Goal: Task Accomplishment & Management: Manage account settings

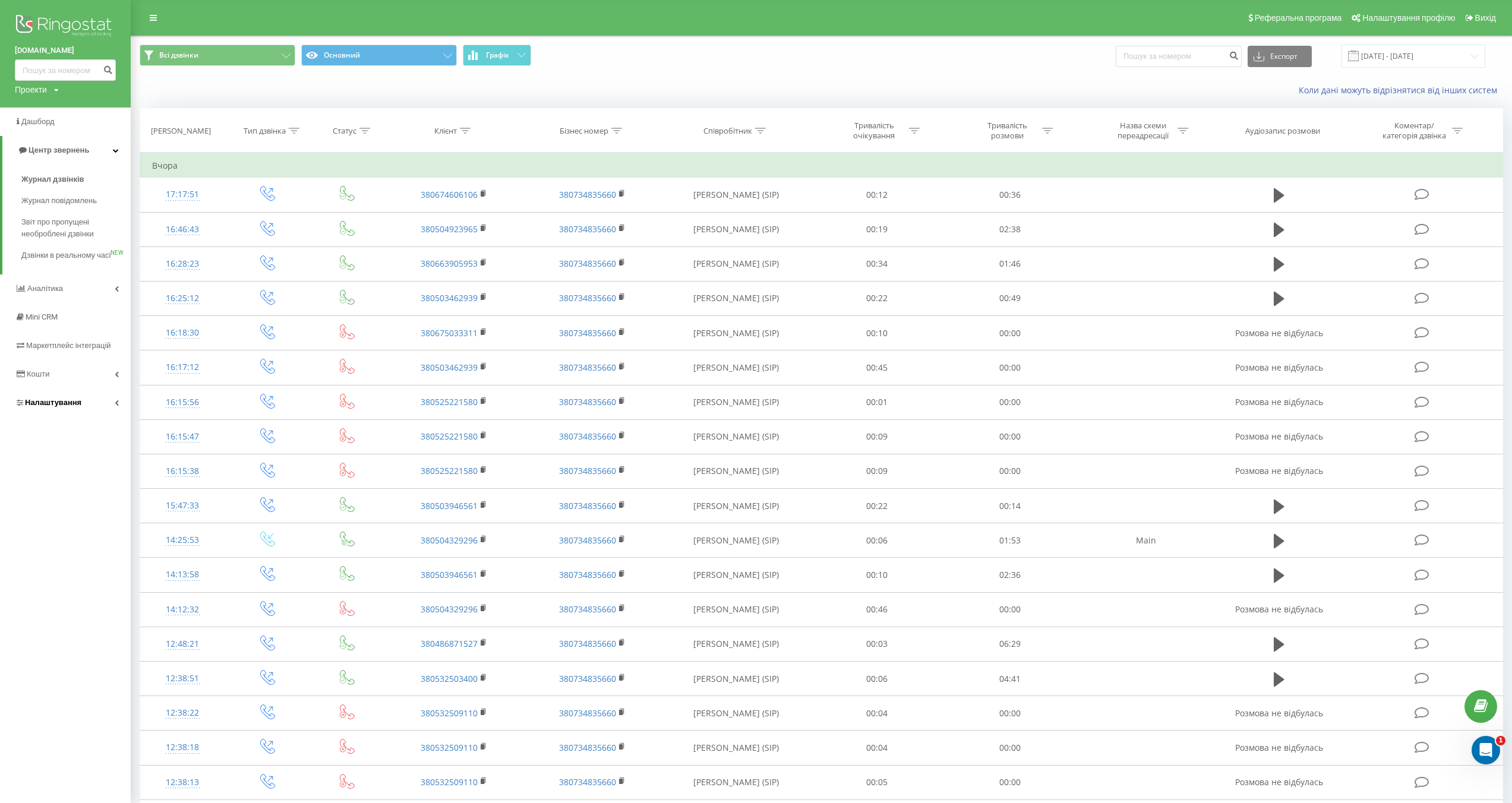
click at [108, 411] on link "Налаштування" at bounding box center [65, 403] width 131 height 28
click at [111, 330] on span "Загальні налаштування" at bounding box center [76, 331] width 89 height 24
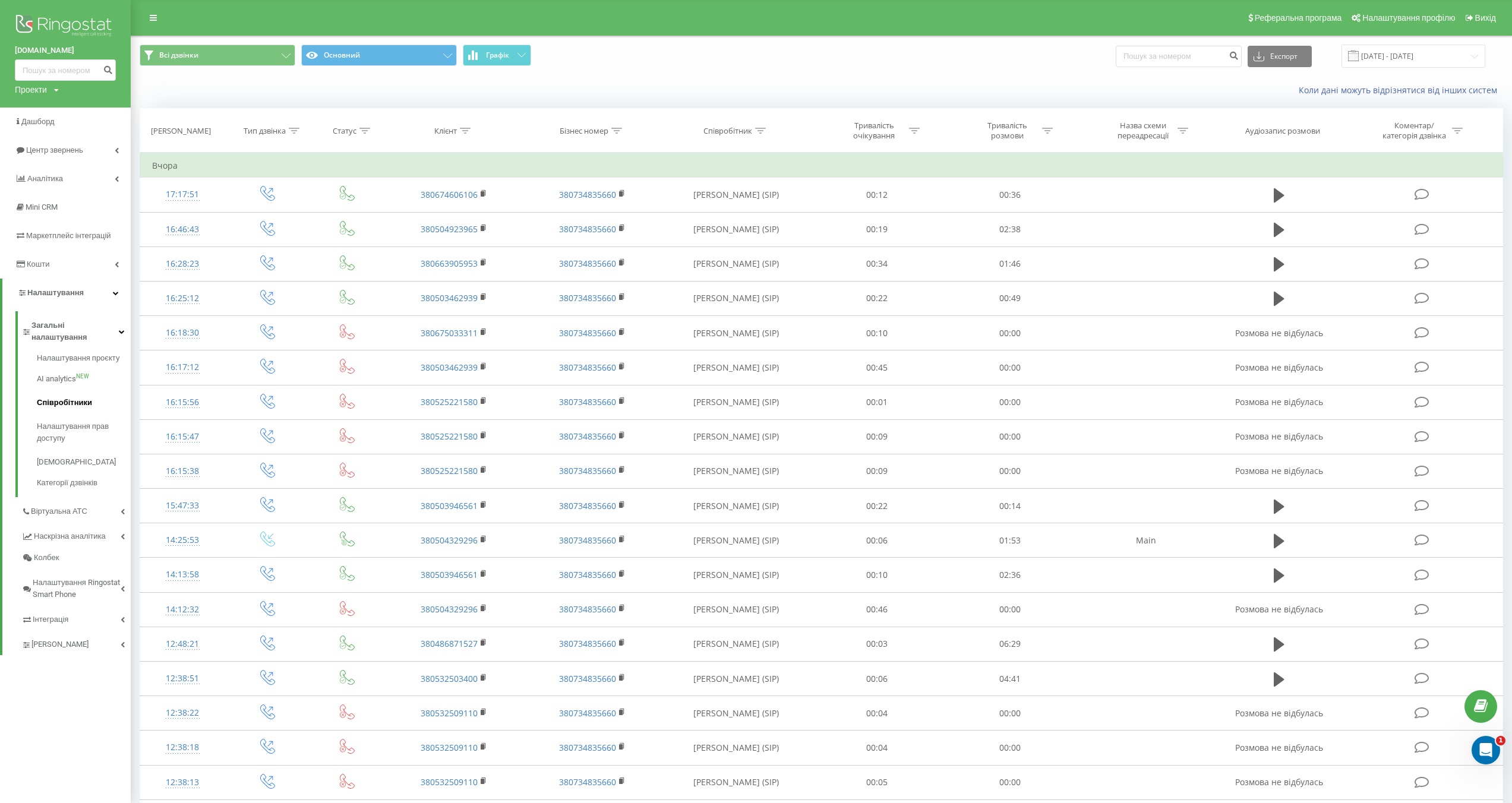
click at [73, 397] on span "Співробітники" at bounding box center [64, 403] width 55 height 12
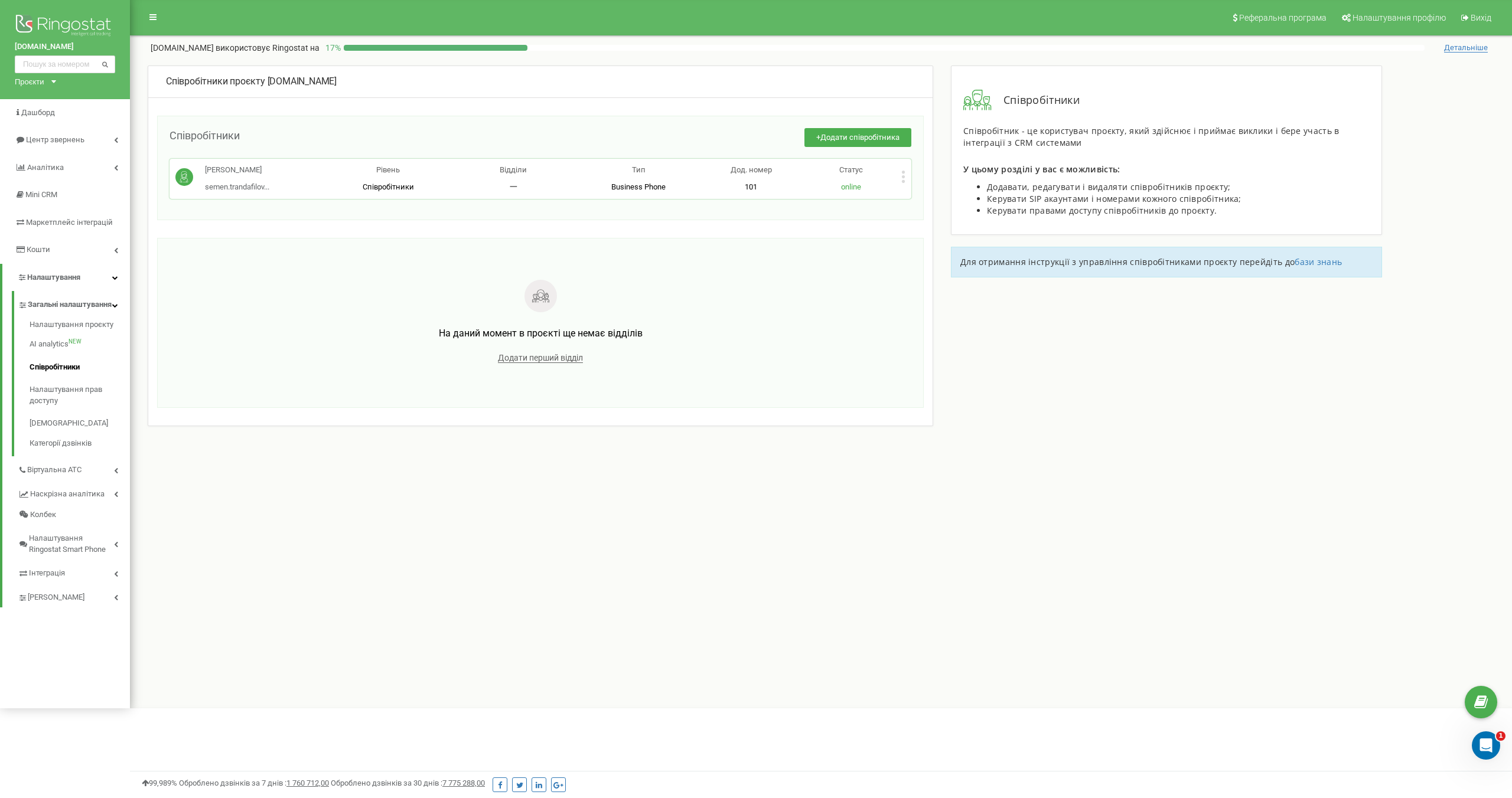
click at [814, 219] on div "Співробітники + Додати співробітника Семен Трандафілов semen.trandafilov... sem…" at bounding box center [541, 168] width 767 height 105
click at [117, 165] on icon at bounding box center [115, 168] width 4 height 6
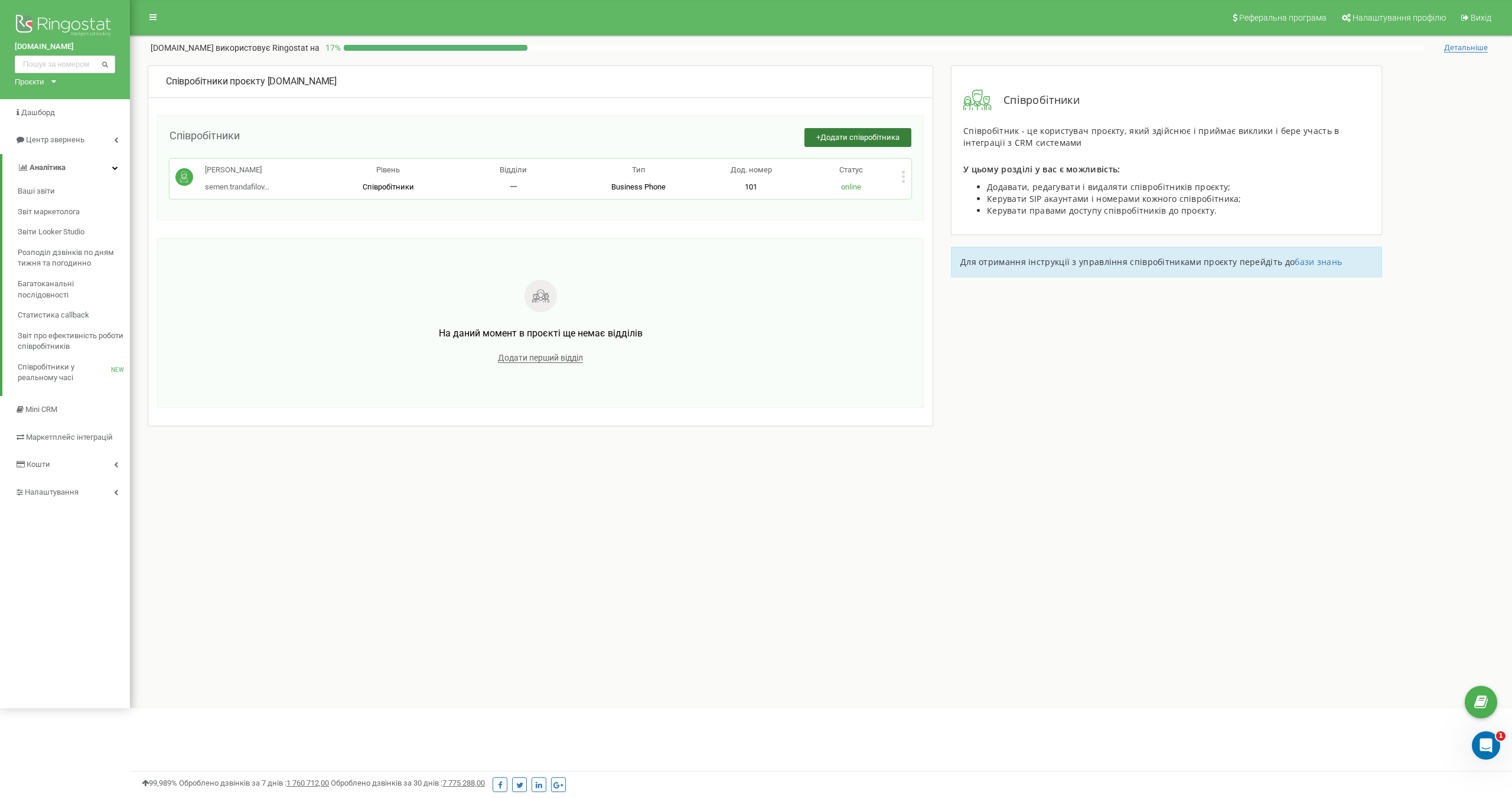
click at [876, 140] on span "Додати співробітника" at bounding box center [860, 137] width 79 height 9
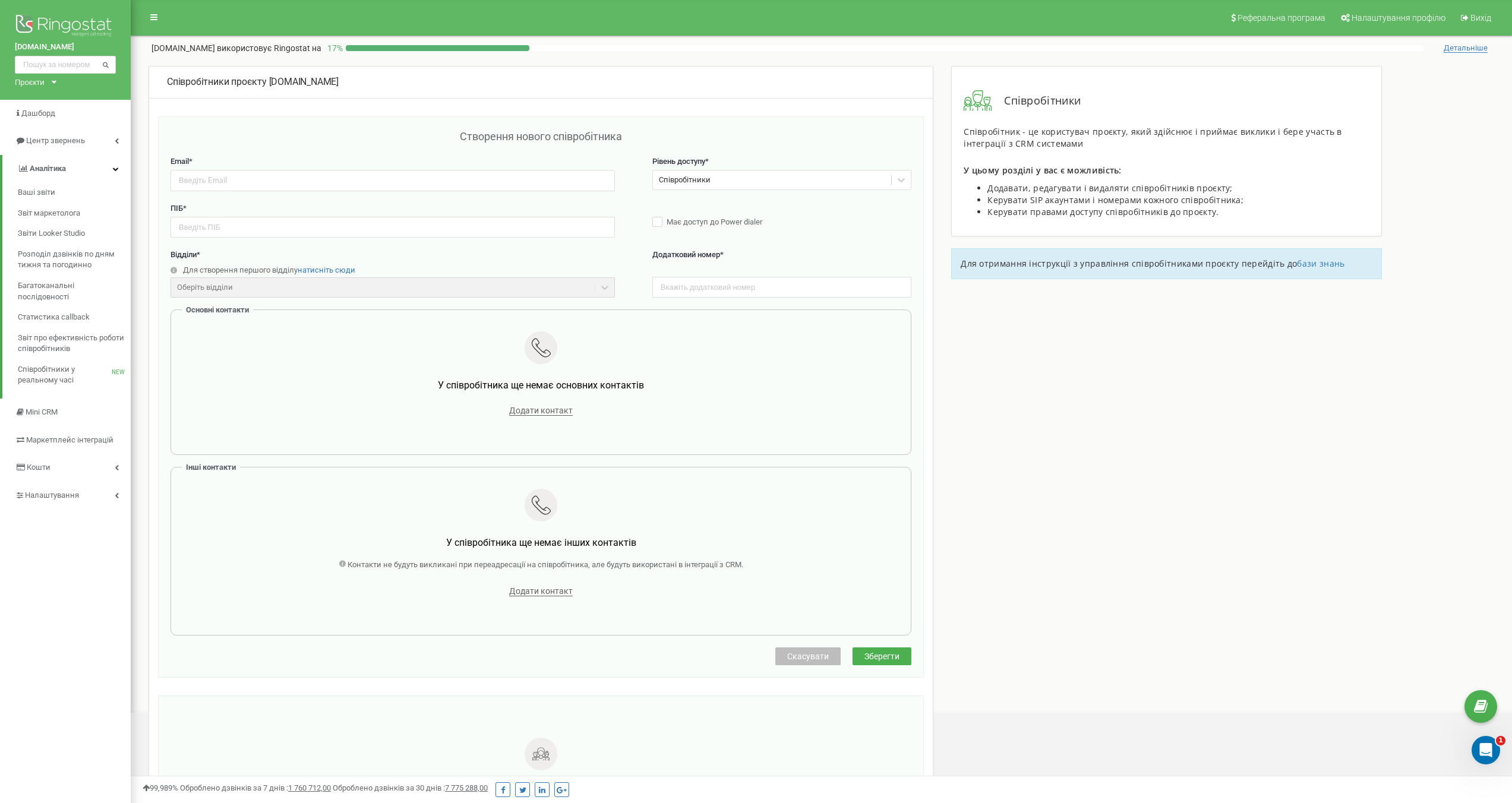
click at [757, 181] on div "Співробітники" at bounding box center [772, 180] width 239 height 18
click at [776, 141] on div "Створення нового співробітника" at bounding box center [541, 143] width 741 height 28
click at [239, 175] on input "email" at bounding box center [393, 180] width 445 height 21
paste input "mazur.m@elit-web.ua"
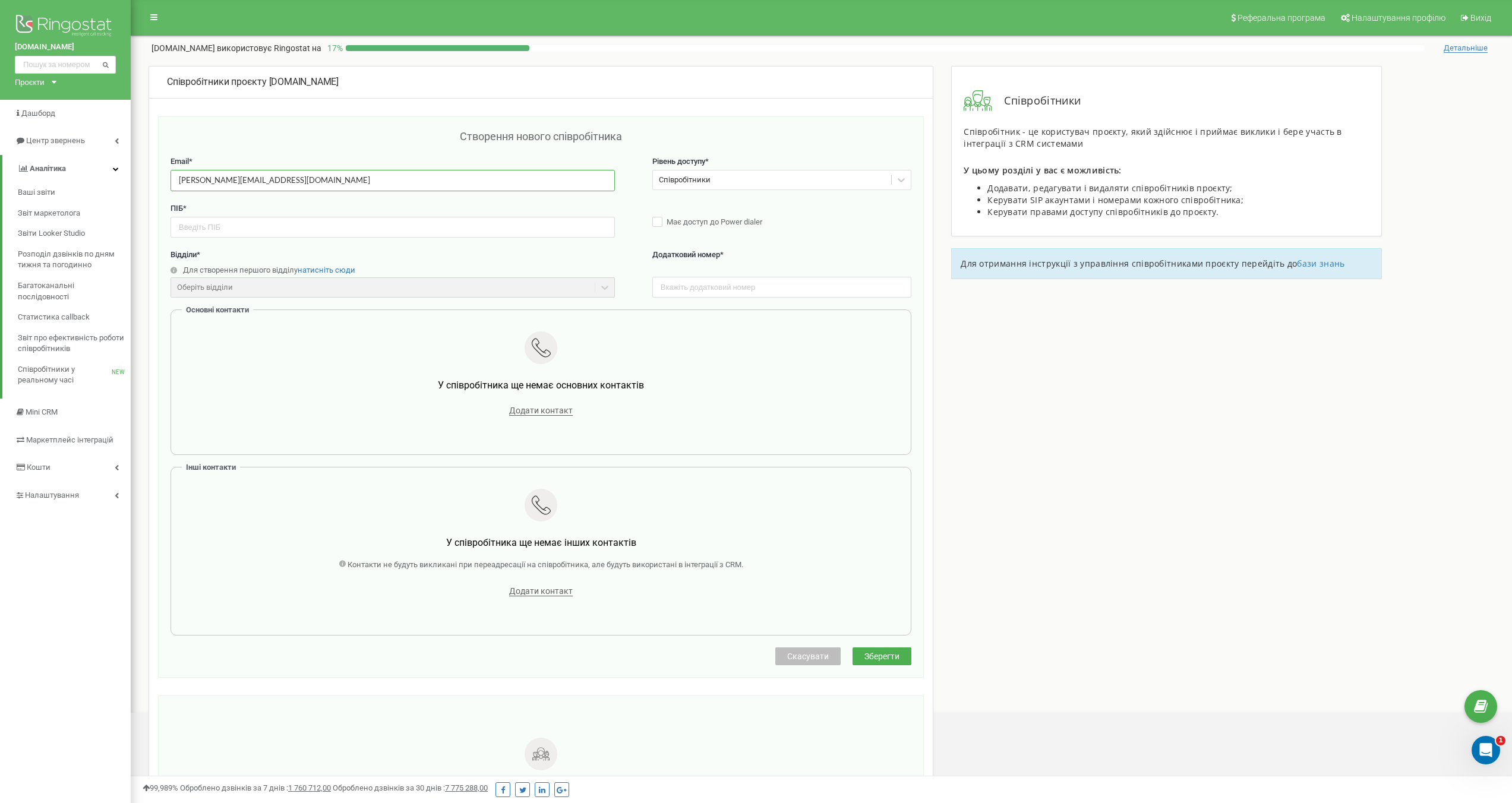
type input "mazur.m@elit-web.ua"
click at [314, 148] on div "Створення нового співробітника" at bounding box center [541, 143] width 741 height 28
click at [283, 232] on input "text" at bounding box center [393, 227] width 445 height 21
click at [211, 226] on input "Максим мазур" at bounding box center [393, 227] width 445 height 21
type input "Максим Мазур"
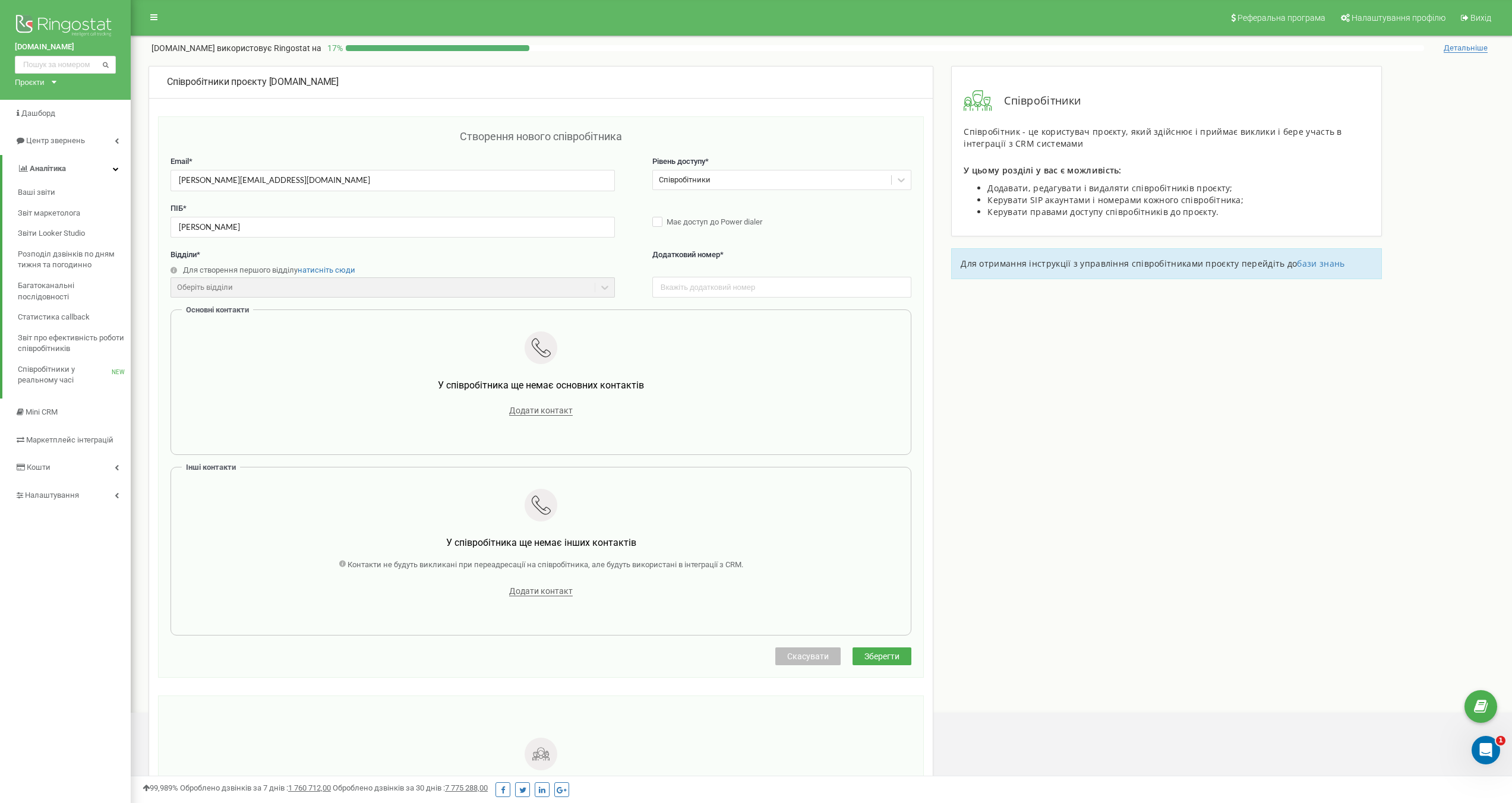
click at [295, 196] on div "Email * mazur.m@elit-web.ua Рівень доступу * Співробітники" at bounding box center [541, 180] width 741 height 47
click at [715, 184] on div "Співробітники" at bounding box center [772, 180] width 239 height 18
click at [705, 221] on div "Аналітик" at bounding box center [782, 223] width 260 height 21
click at [800, 180] on div "Аналітик" at bounding box center [772, 180] width 239 height 18
click at [750, 202] on div "Адміністратор" at bounding box center [782, 202] width 260 height 21
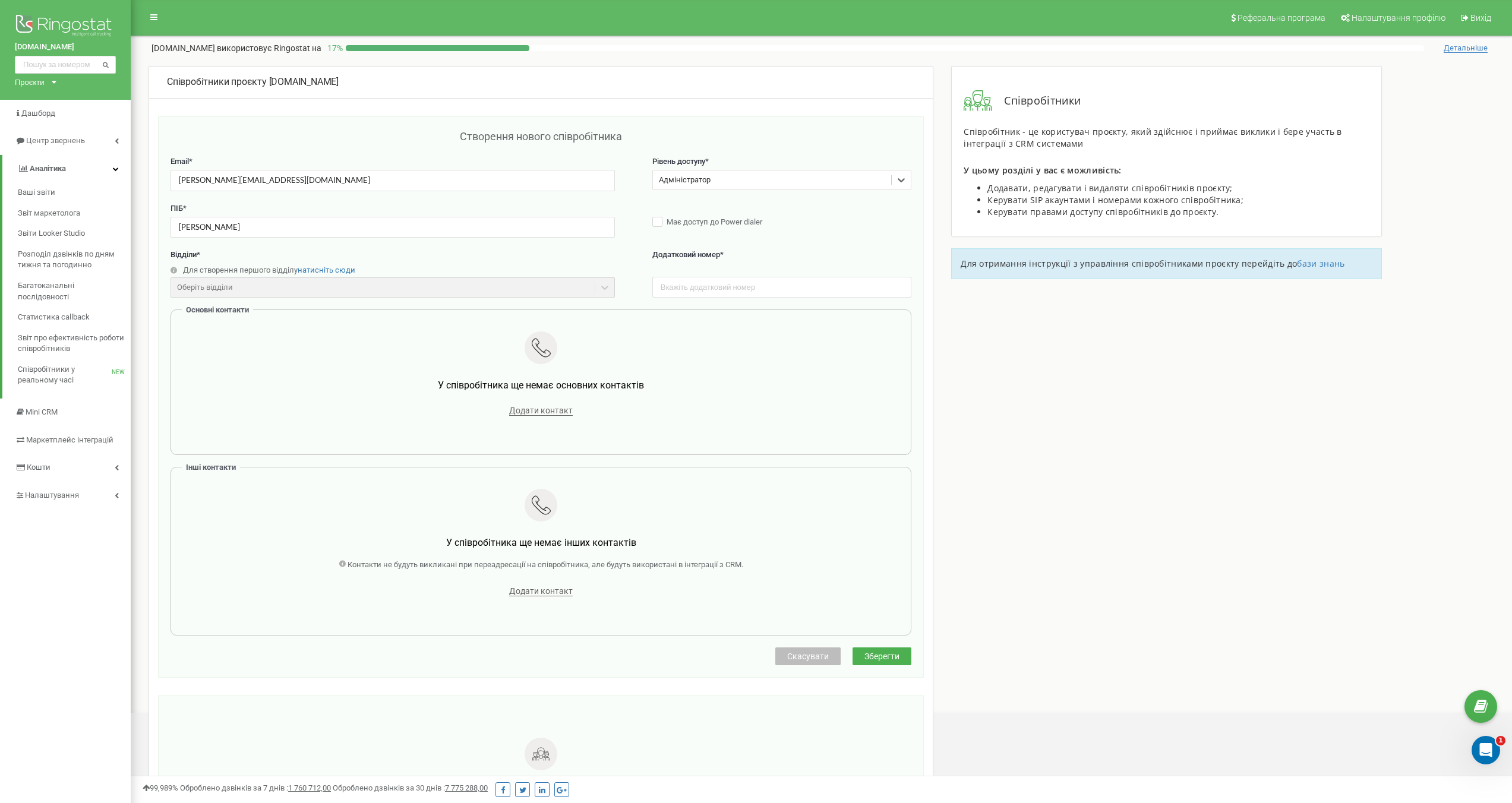
click at [782, 139] on div "Створення нового співробітника" at bounding box center [541, 143] width 741 height 28
click at [704, 293] on input "text" at bounding box center [782, 287] width 260 height 21
click at [565, 259] on label "Відділи *" at bounding box center [393, 255] width 445 height 11
click at [722, 284] on input "text" at bounding box center [782, 287] width 260 height 21
paste input "0979564788"
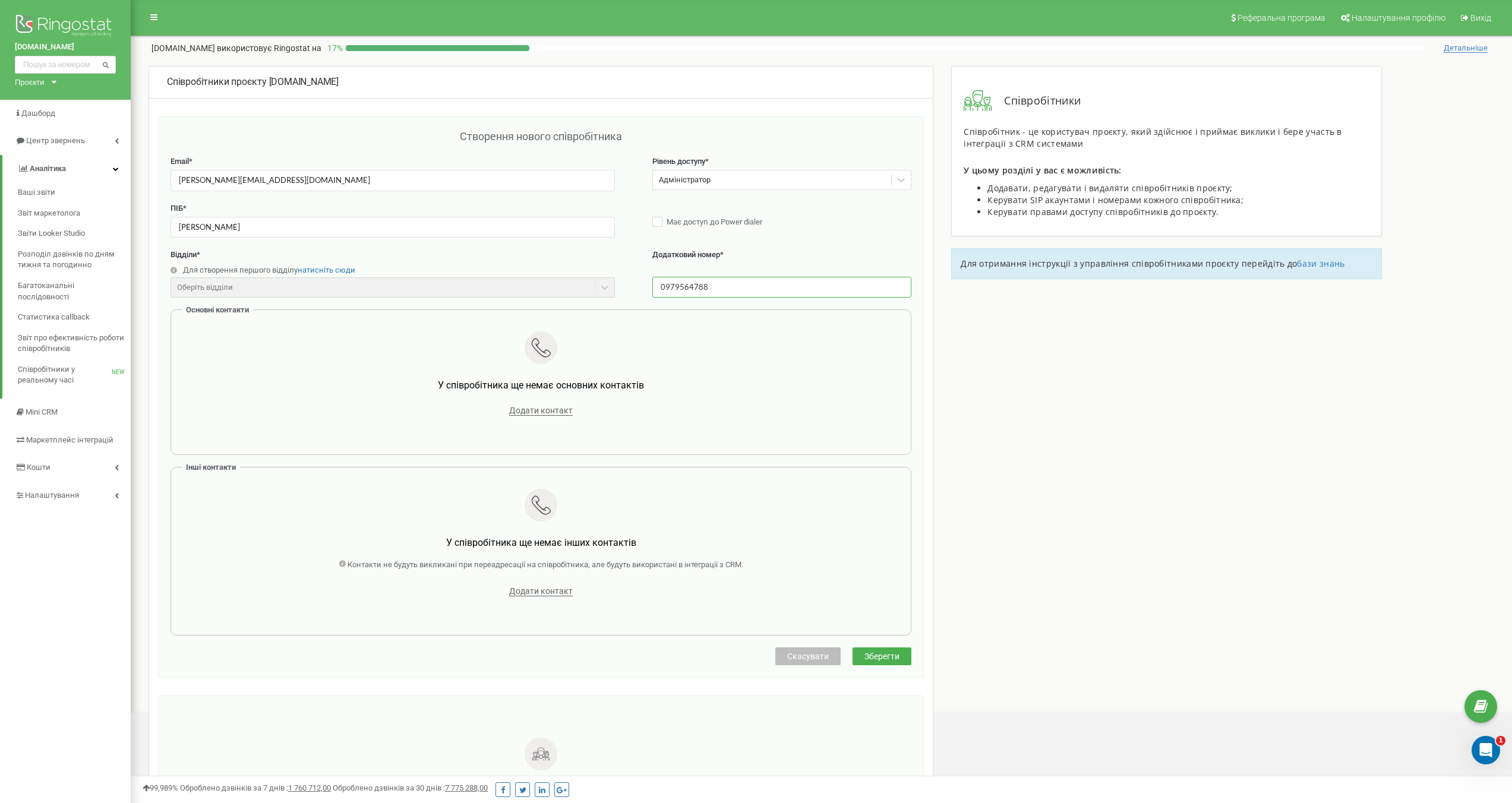
click at [660, 287] on input "0979564788" at bounding box center [782, 287] width 260 height 21
type input "+380979564788"
click at [772, 266] on label "Додатковий номер *" at bounding box center [782, 262] width 260 height 24
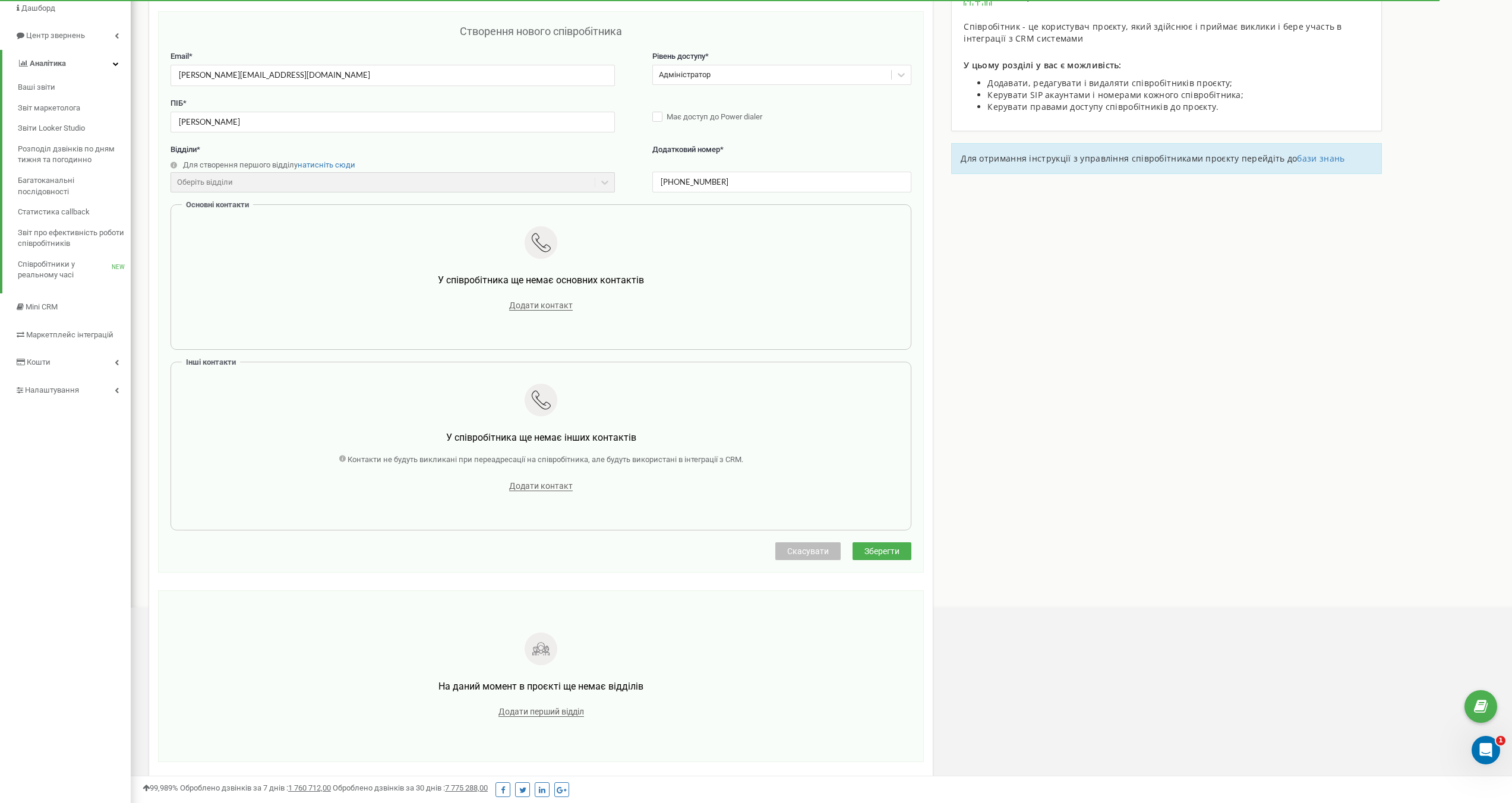
scroll to position [160, 0]
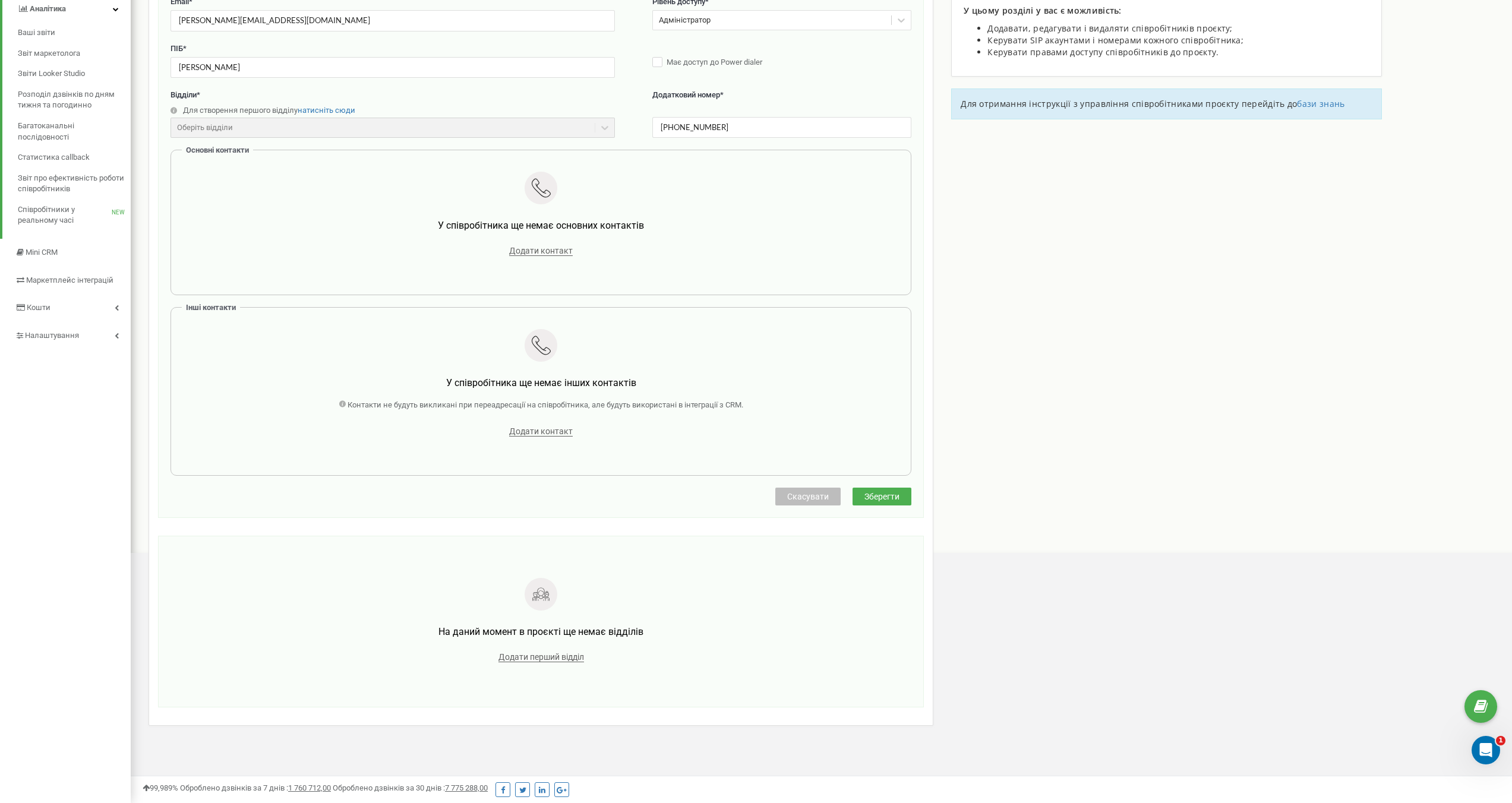
click at [868, 494] on span "Зберегти" at bounding box center [882, 497] width 35 height 9
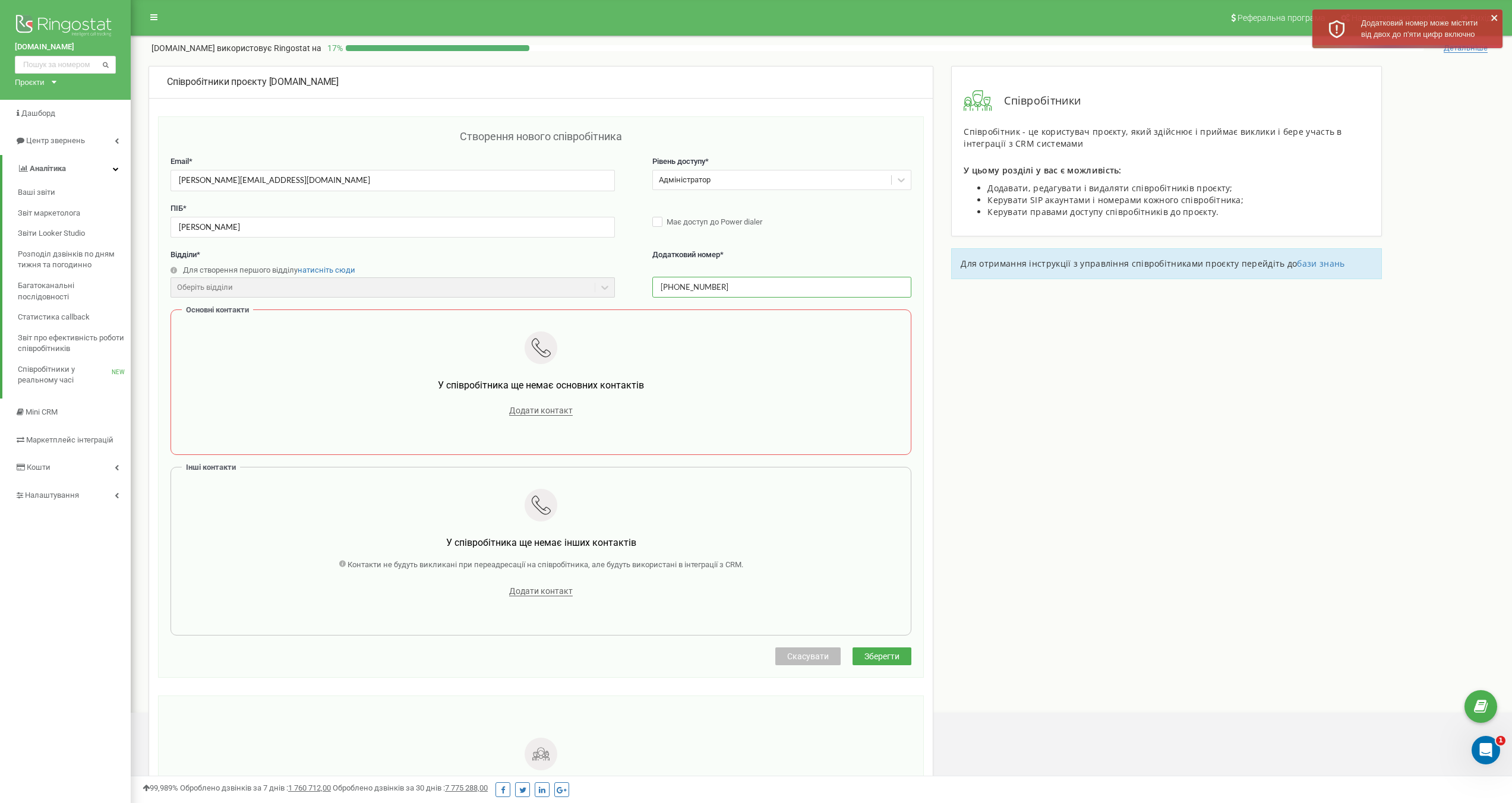
drag, startPoint x: 729, startPoint y: 286, endPoint x: 622, endPoint y: 286, distance: 107.0
click at [622, 286] on div "Відділи * Для створення першого відділу натисніть сюди Оберіть відділи Відділи …" at bounding box center [541, 280] width 741 height 60
click at [628, 288] on div "Відділи * Для створення першого відділу натисніть сюди Оберіть відділи Відділи …" at bounding box center [541, 280] width 741 height 60
click at [533, 413] on span "Додати контакт" at bounding box center [541, 410] width 63 height 10
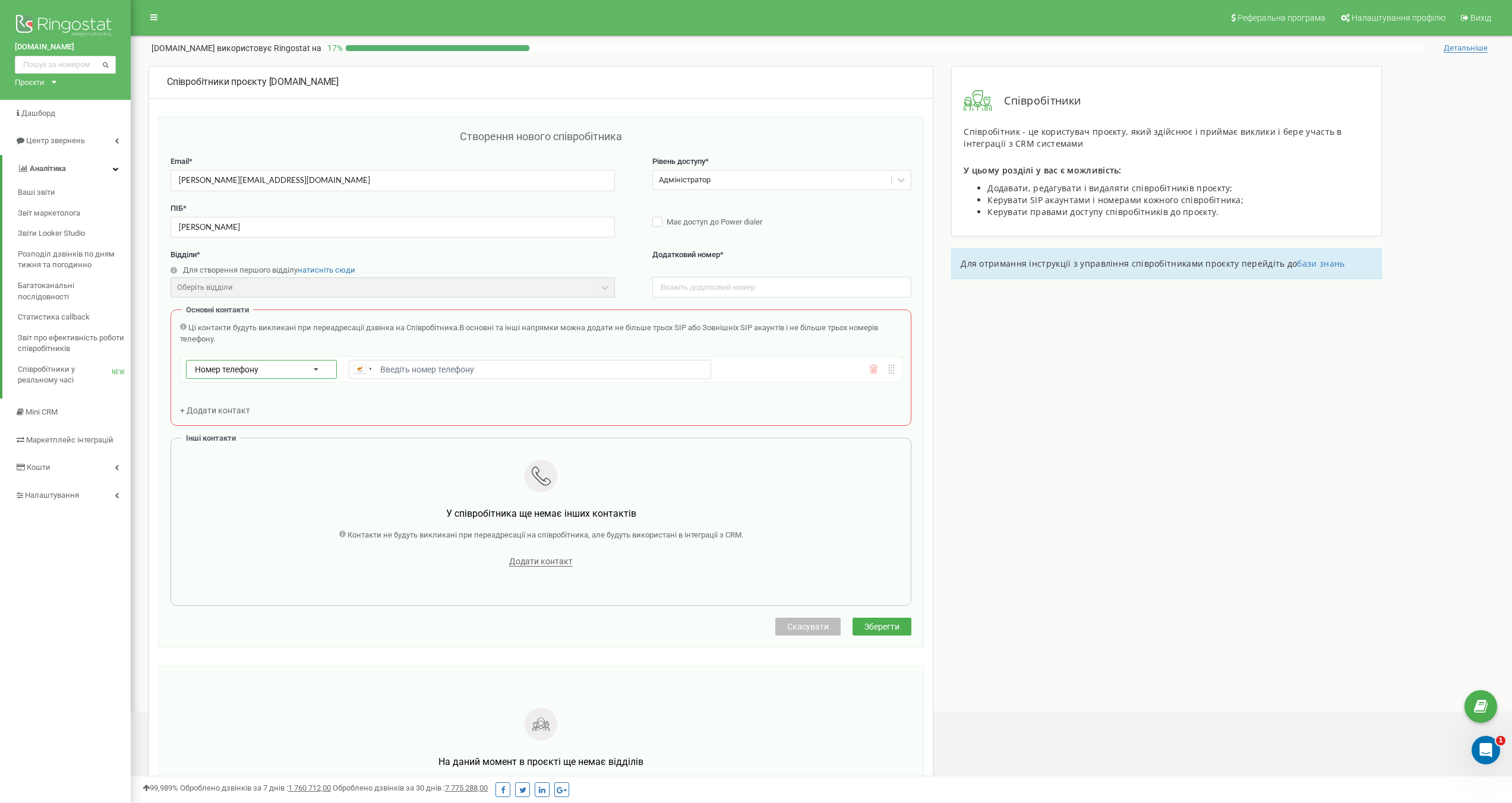
click at [322, 372] on icon at bounding box center [316, 370] width 37 height 19
click at [317, 372] on icon at bounding box center [316, 370] width 37 height 19
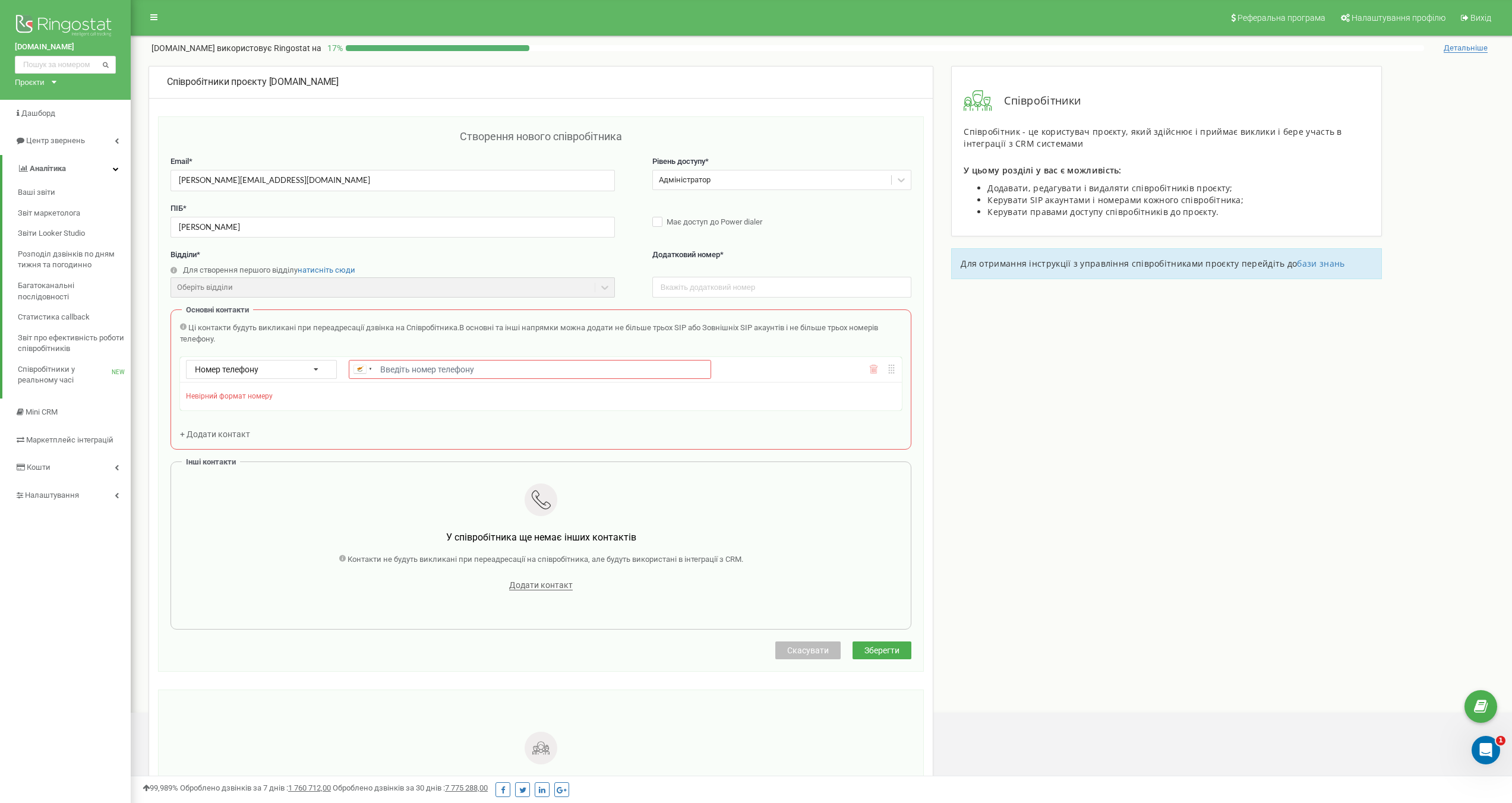
click at [360, 345] on div "Ці контакти будуть викликані при переадресації дзвінка на Співробітника. В осно…" at bounding box center [541, 339] width 722 height 34
click at [406, 367] on input "Email *" at bounding box center [530, 369] width 362 height 19
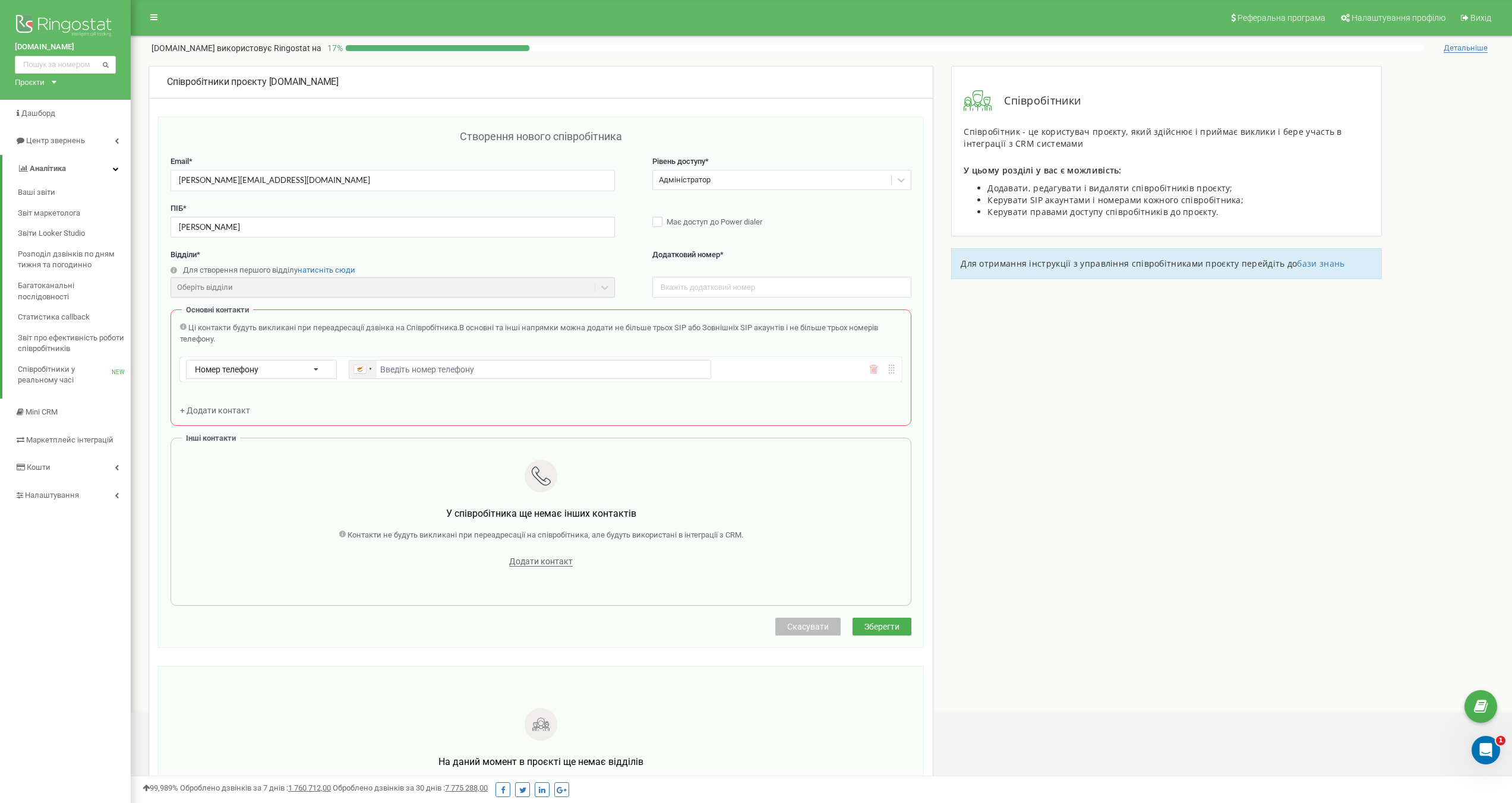
click at [365, 373] on div at bounding box center [361, 369] width 12 height 8
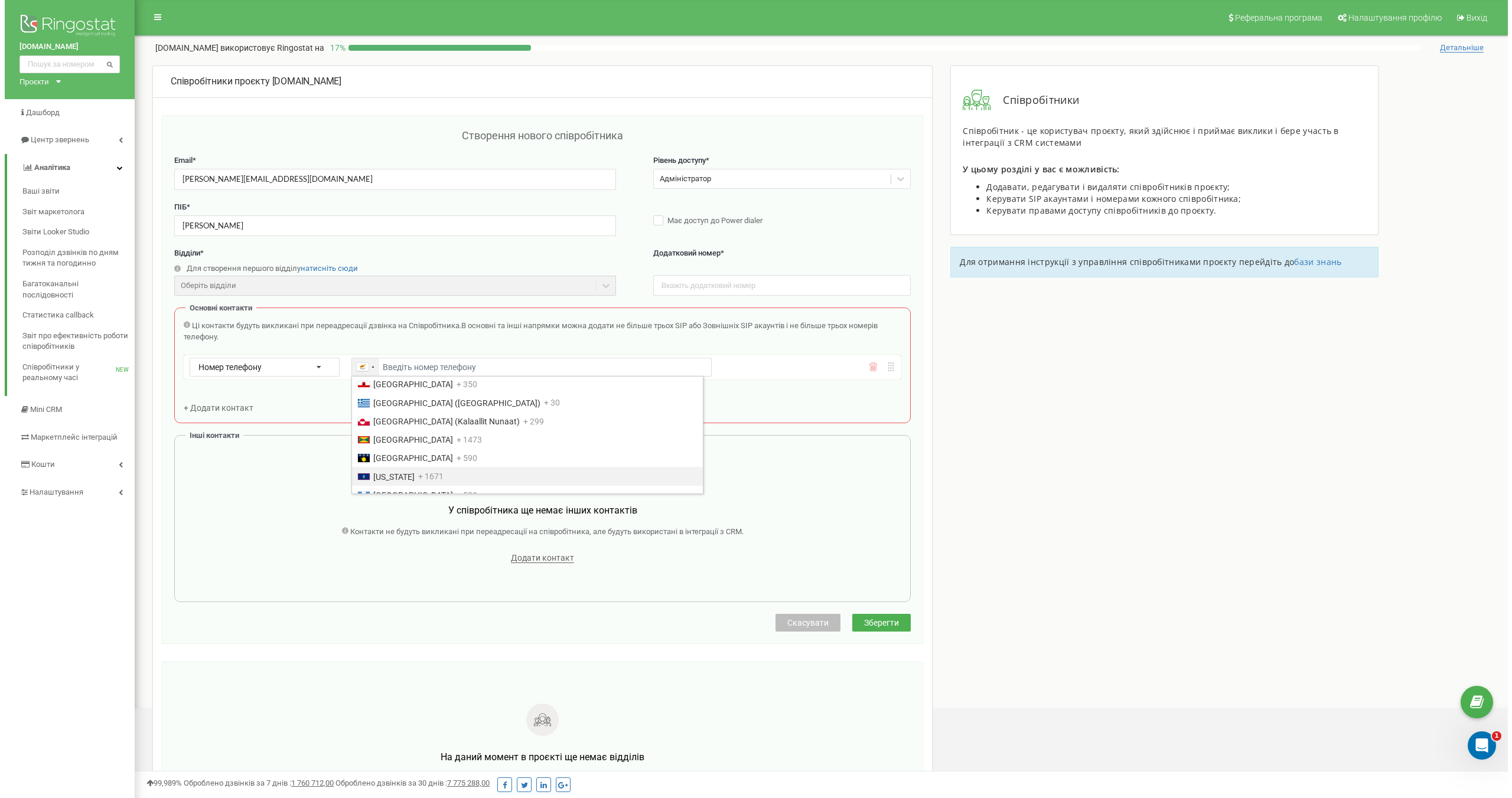
scroll to position [1531, 0]
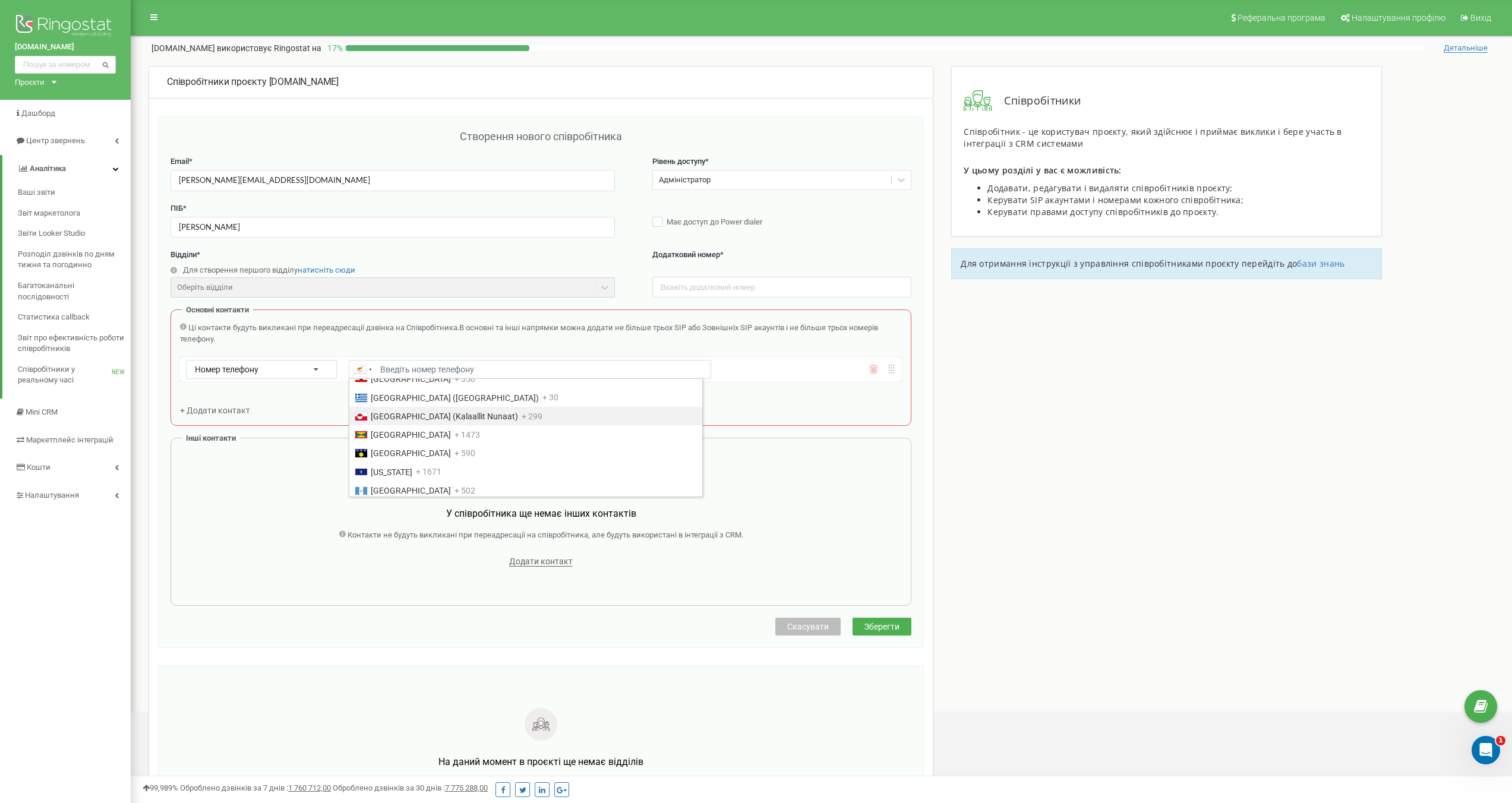
click at [440, 342] on div "Ці контакти будуть викликані при переадресації дзвінка на Співробітника. В осно…" at bounding box center [541, 333] width 722 height 22
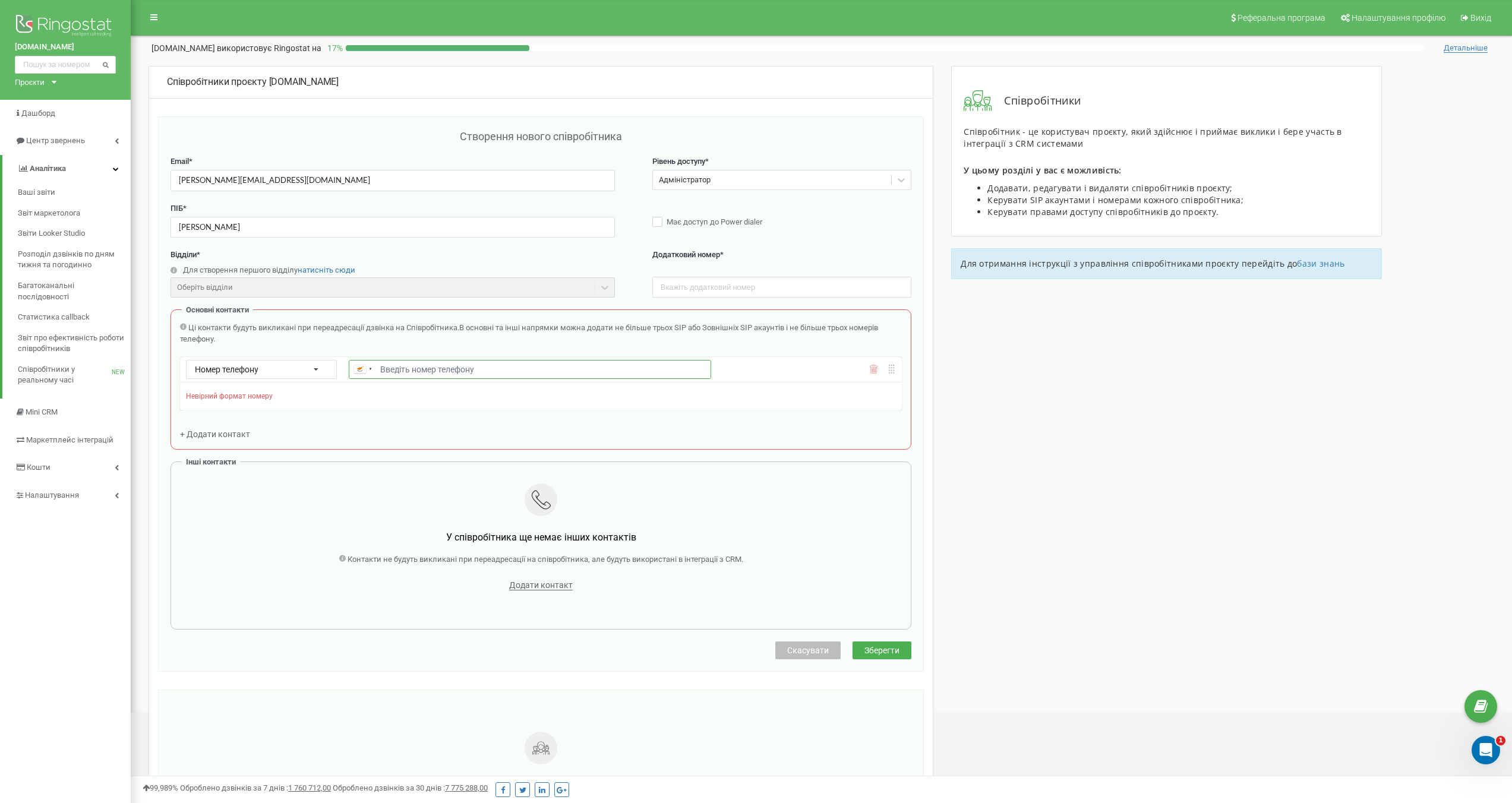
click at [432, 371] on input "Email *" at bounding box center [530, 369] width 362 height 19
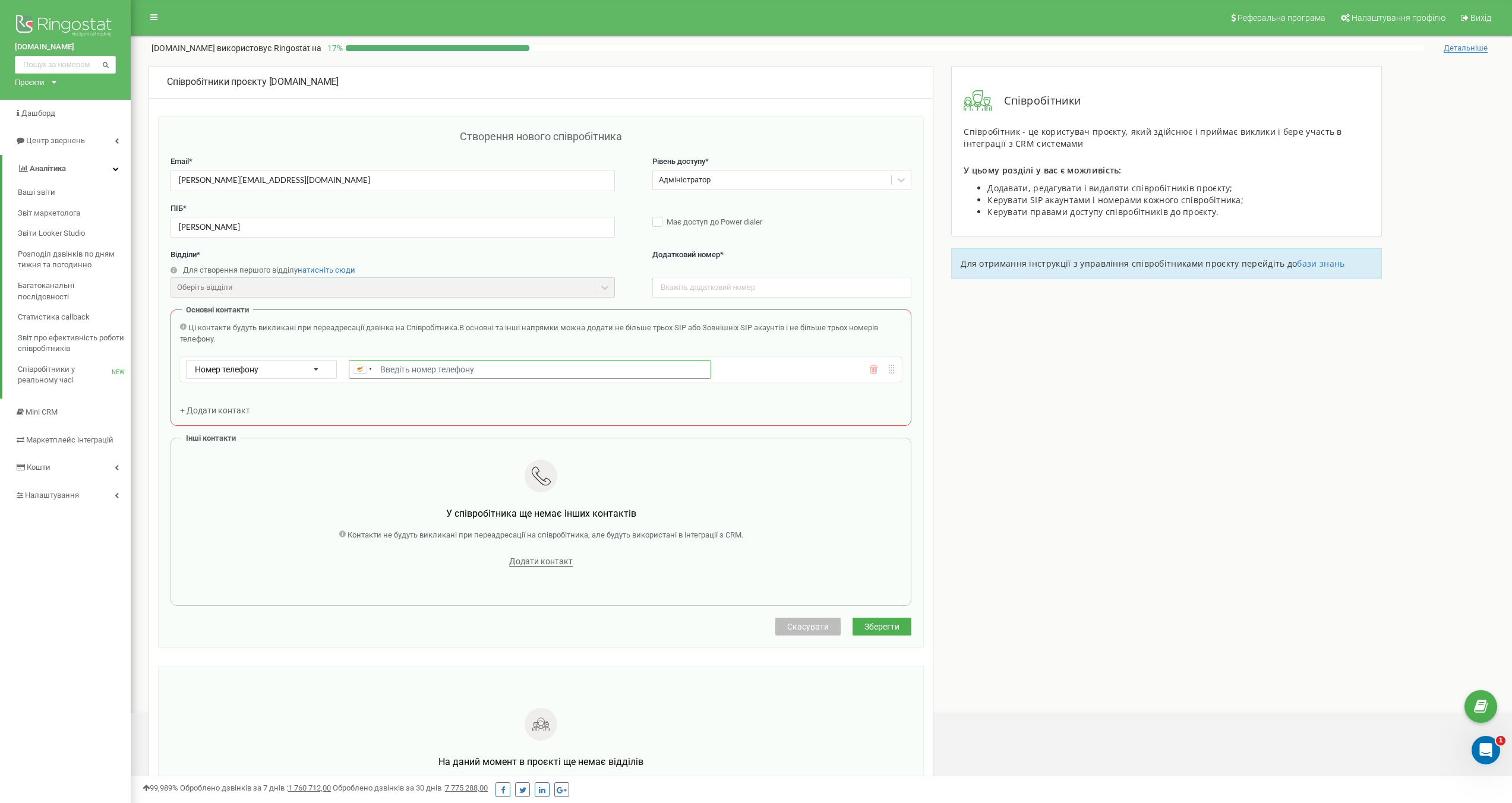
paste input "0979564788"
click at [379, 368] on input "0979564788" at bounding box center [530, 369] width 362 height 19
type input "+380979564788"
click at [429, 342] on div "Ці контакти будуть викликані при переадресації дзвінка на Співробітника. В осно…" at bounding box center [541, 333] width 722 height 22
click at [991, 397] on div "Співробітники проєкту wisewater.com.ua Створення нового співробітника Email * m…" at bounding box center [821, 499] width 1364 height 867
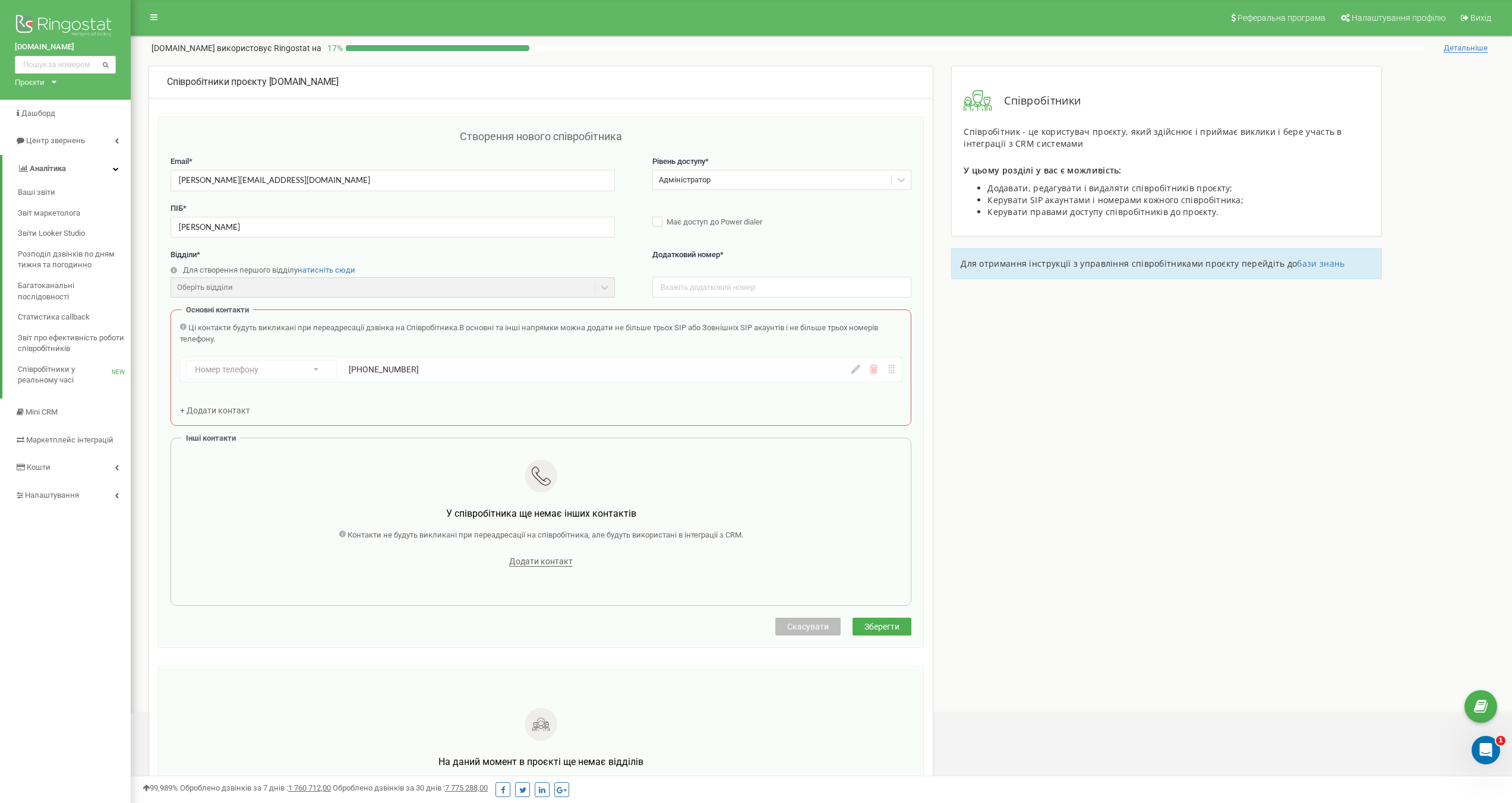
click at [876, 373] on icon at bounding box center [874, 370] width 9 height 9
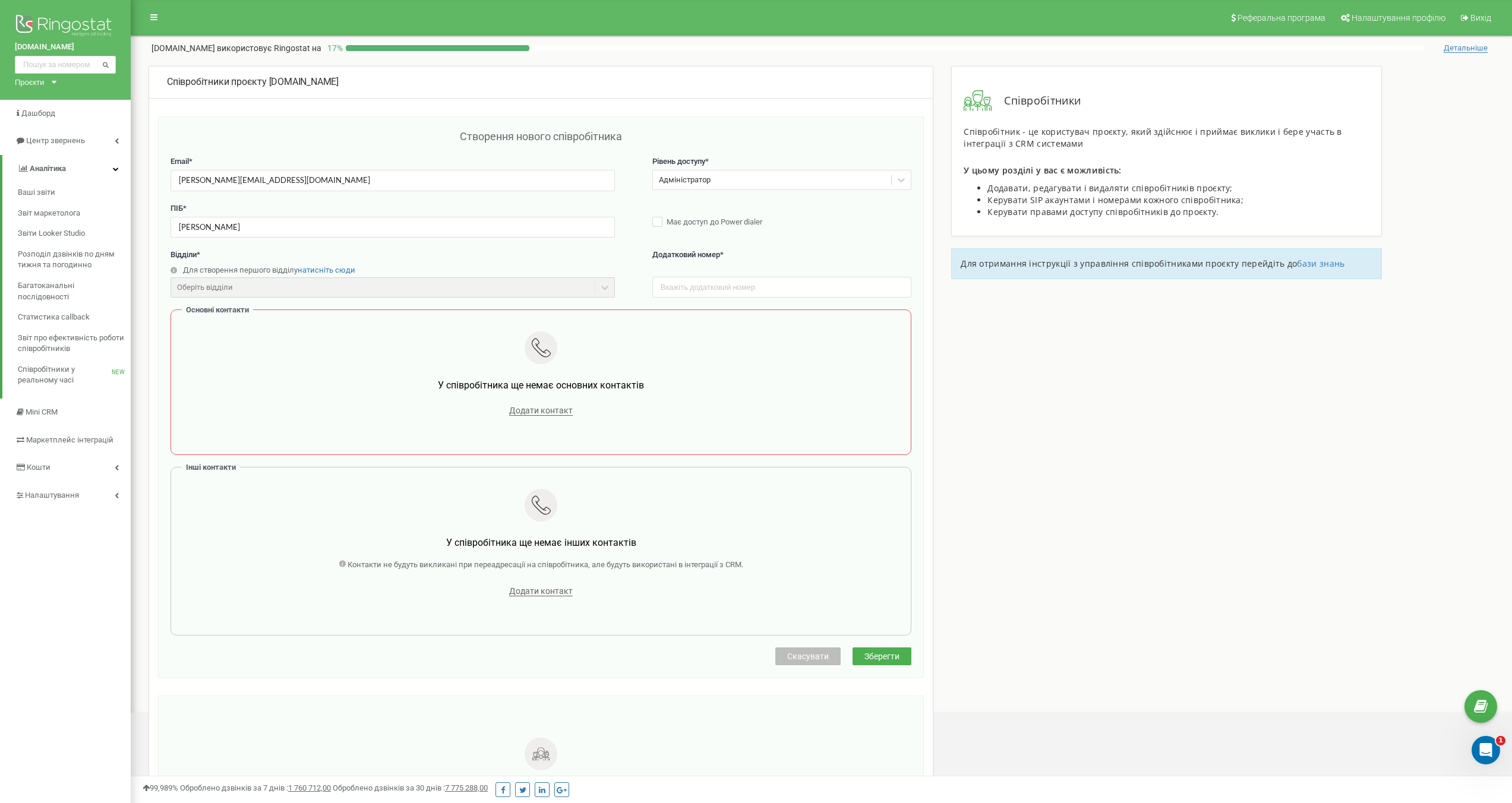
click at [876, 657] on span "Зберегти" at bounding box center [882, 656] width 35 height 9
click at [542, 411] on span "Додати контакт" at bounding box center [541, 410] width 63 height 10
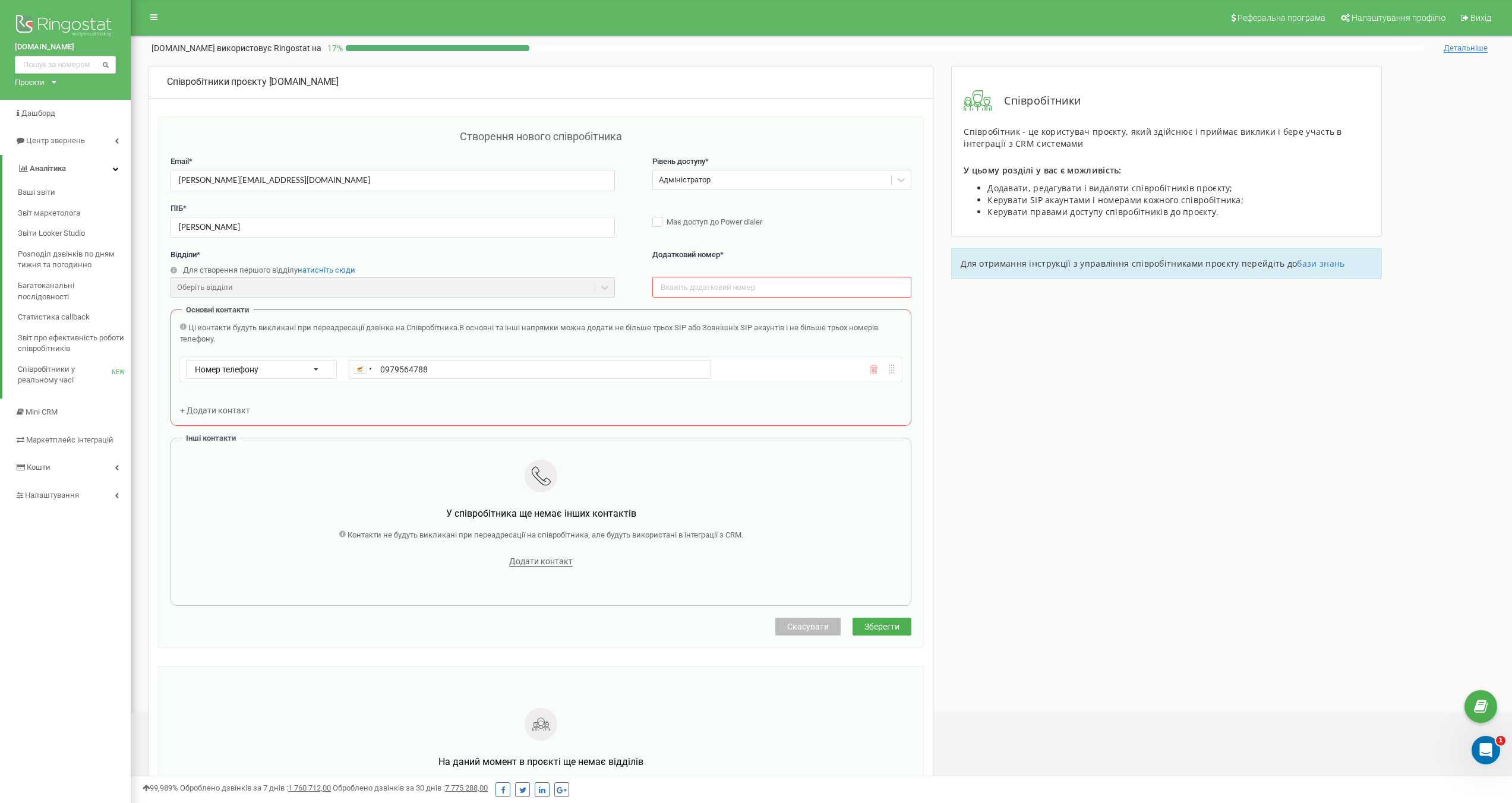
click at [380, 372] on input "0979564788" at bounding box center [530, 369] width 362 height 19
type input "+380979564788"
click at [471, 394] on div "Ці контакти будуть викликані при переадресації дзвінка на Співробітника. В осно…" at bounding box center [541, 369] width 722 height 93
click at [311, 371] on div "Номер телефону Номер телефону SIP Зовнішній SIP +380979564788" at bounding box center [487, 369] width 604 height 19
click at [870, 625] on span "Зберегти" at bounding box center [882, 627] width 35 height 9
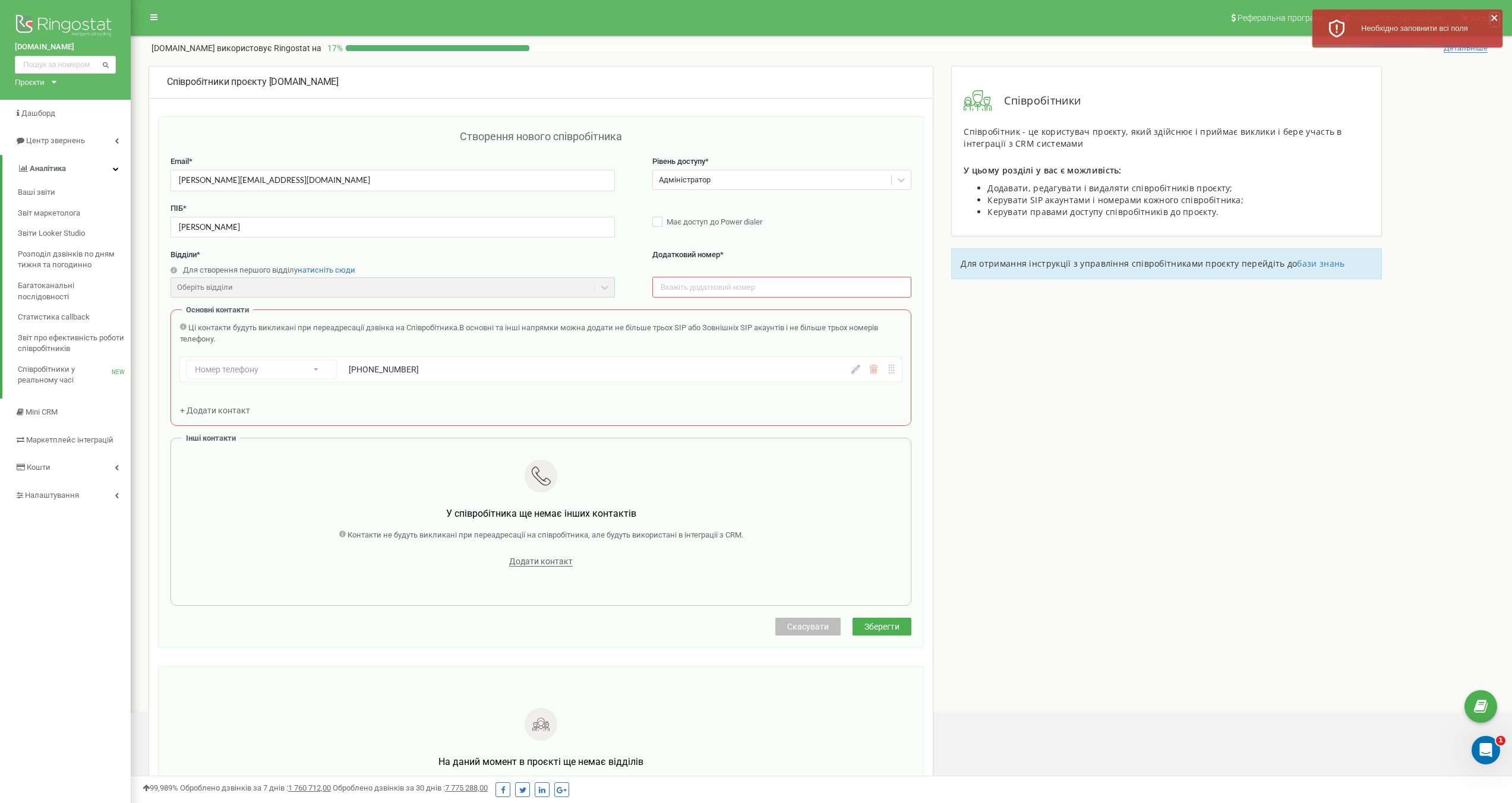
click at [1495, 17] on icon "close" at bounding box center [1494, 18] width 6 height 6
click at [411, 258] on label "Відділи *" at bounding box center [393, 255] width 445 height 11
click at [688, 287] on input "text" at bounding box center [782, 287] width 260 height 21
click at [717, 267] on label "Додатковий номер *" at bounding box center [782, 262] width 260 height 24
click at [685, 290] on input "text" at bounding box center [782, 287] width 260 height 21
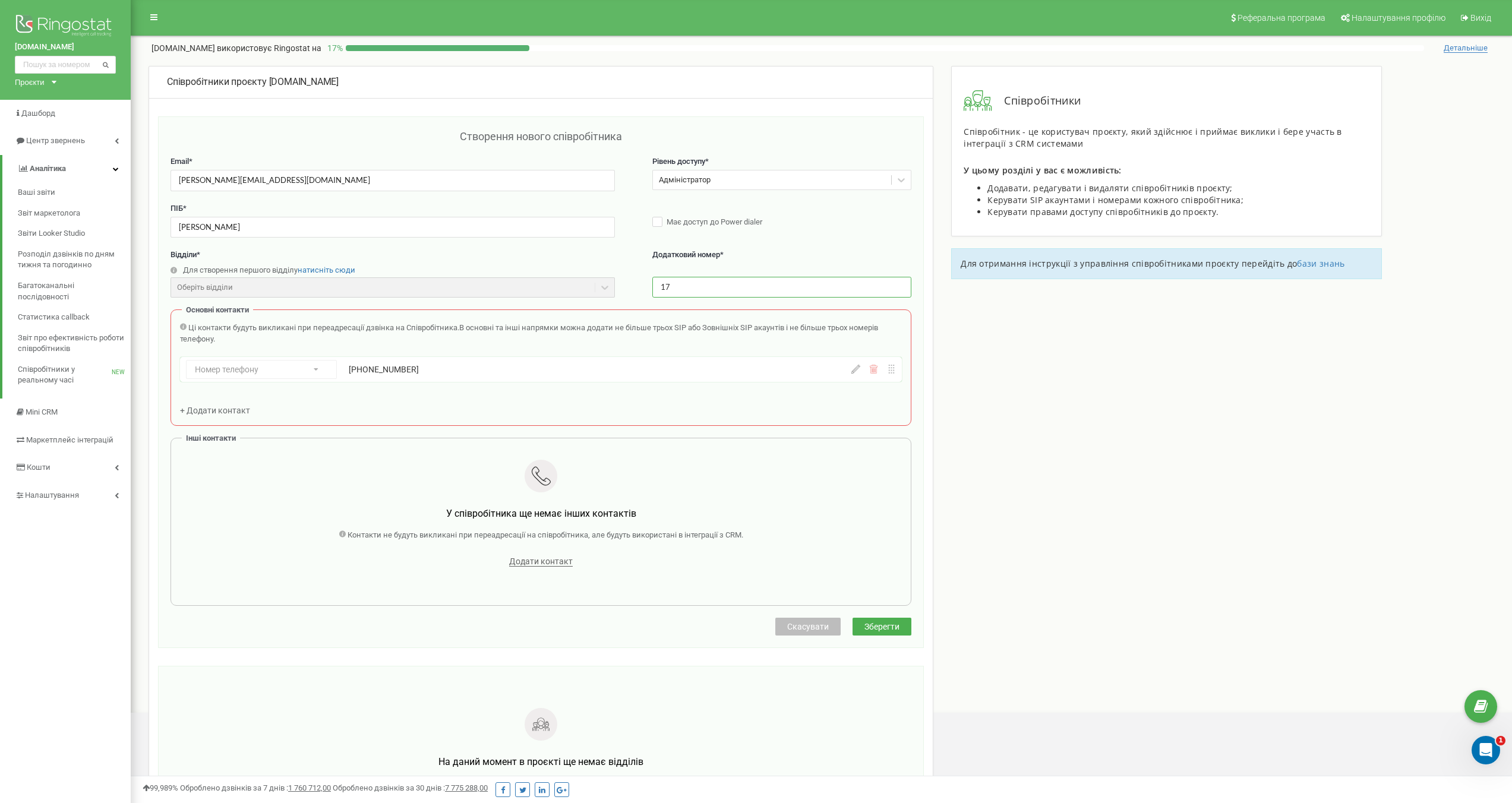
type input "17"
click at [766, 249] on div "ПІБ * Максим Мазур Має доступ до Power dialer" at bounding box center [541, 226] width 741 height 47
click at [892, 630] on span "Зберегти" at bounding box center [882, 627] width 35 height 9
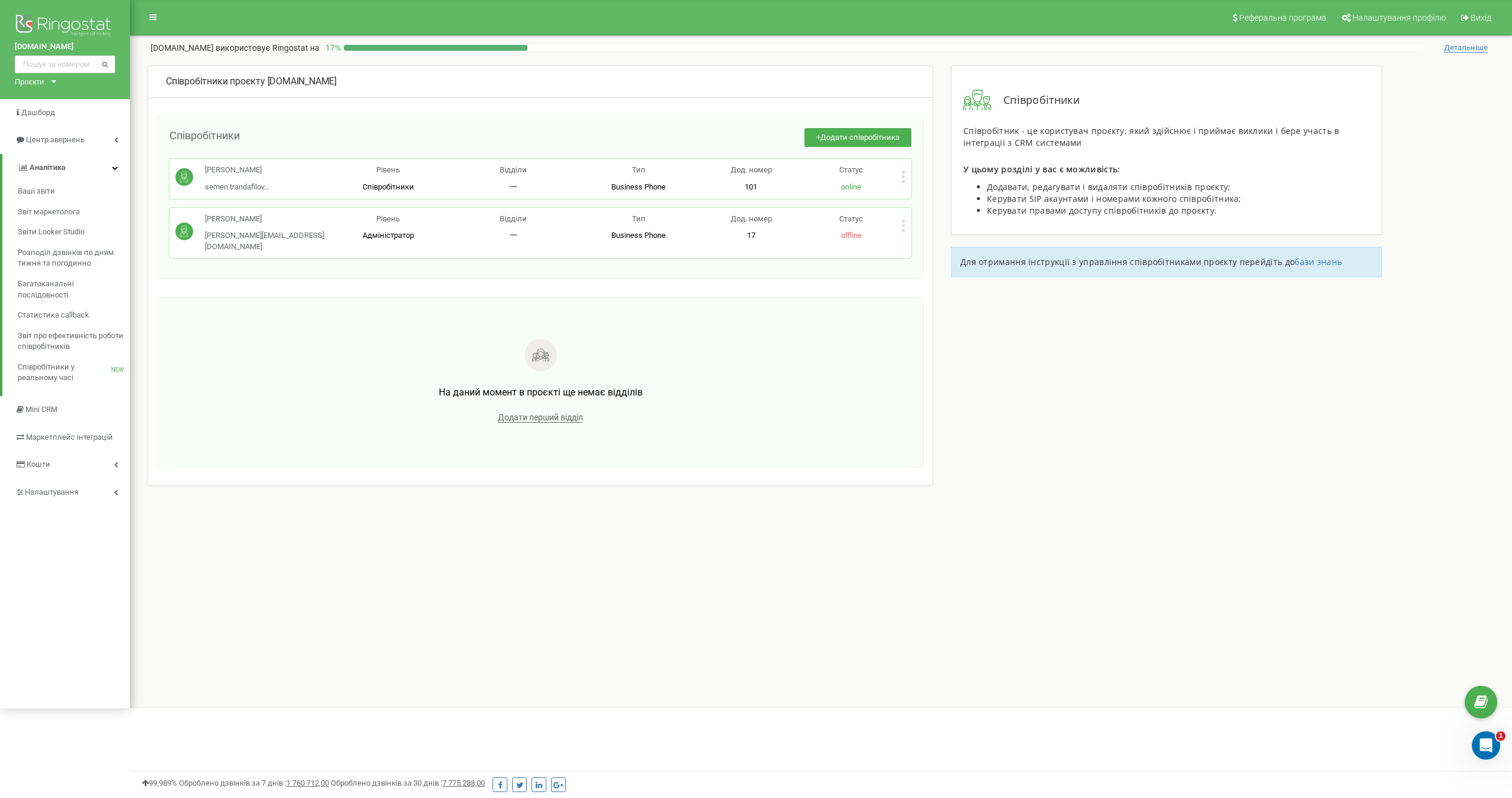
click at [321, 283] on div "Співробітники проєкту wisewater.com.ua Співробітники + Додати співробітника Сем…" at bounding box center [540, 276] width 785 height 421
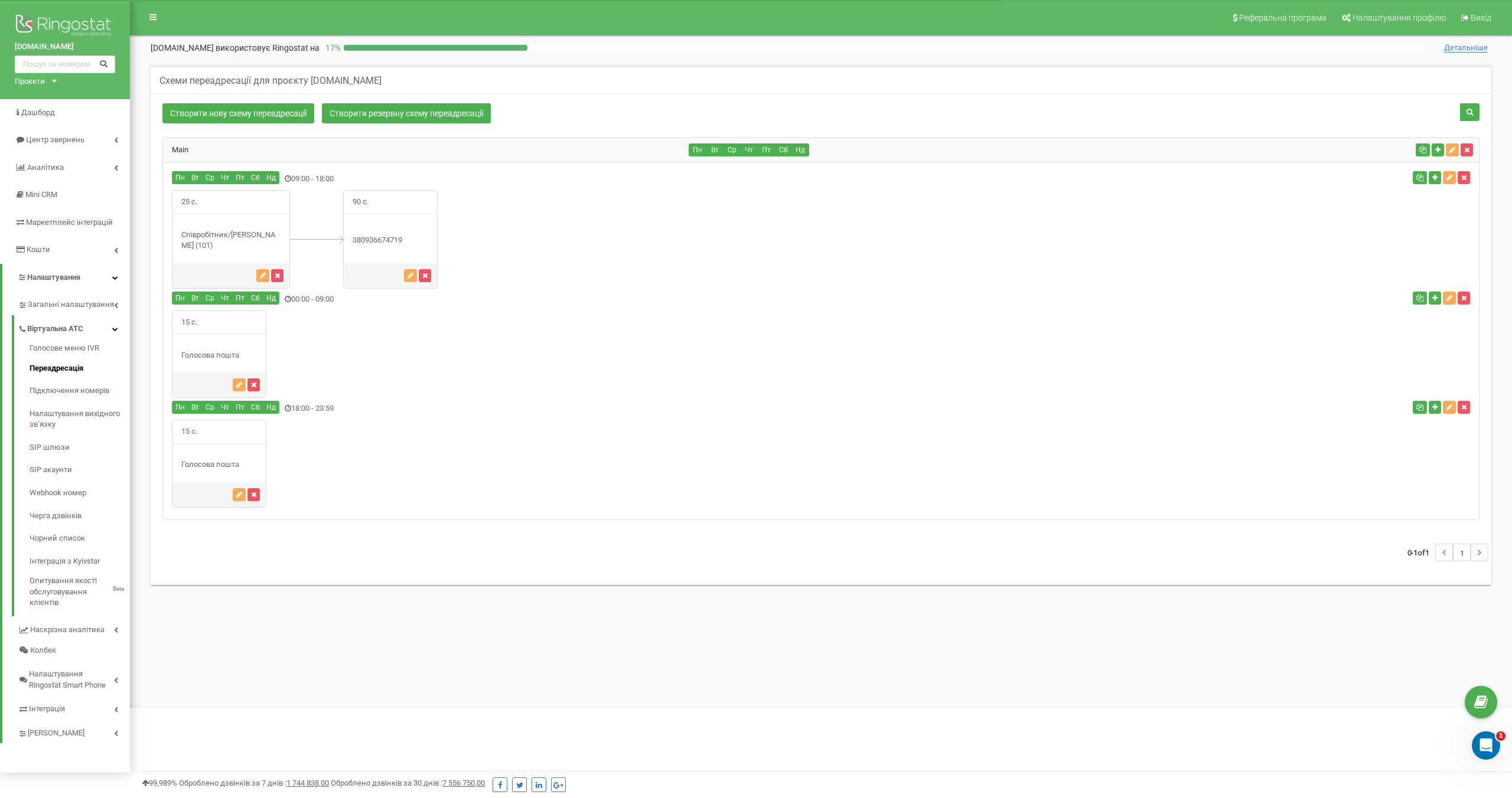
click at [642, 285] on div "25 с." at bounding box center [821, 239] width 1316 height 99
